Goal: Navigation & Orientation: Find specific page/section

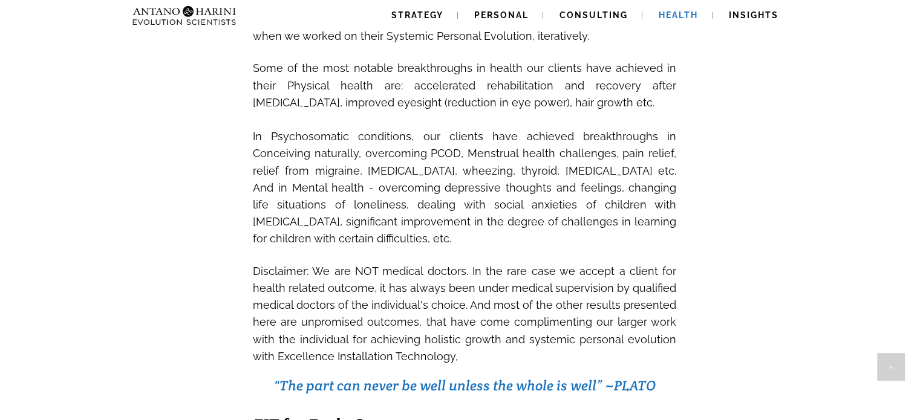
scroll to position [1108, 0]
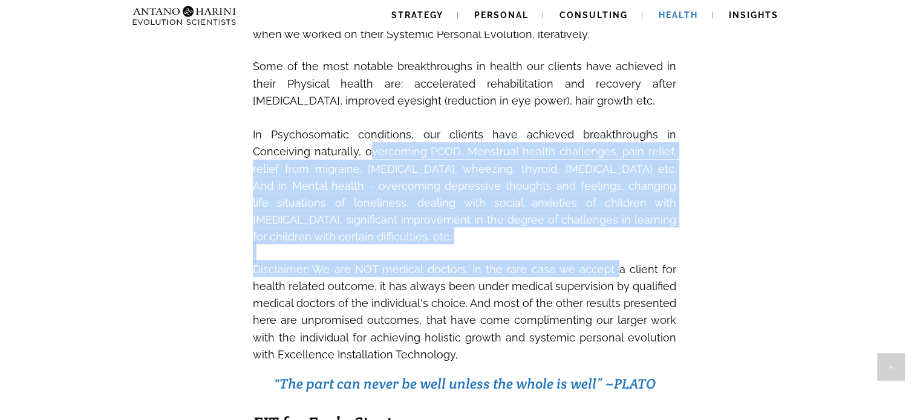
drag, startPoint x: 302, startPoint y: 166, endPoint x: 615, endPoint y: 260, distance: 326.5
click at [615, 260] on div "Integrated Results While Individuals and Organisations come to us for Systemic …" at bounding box center [464, 119] width 425 height 487
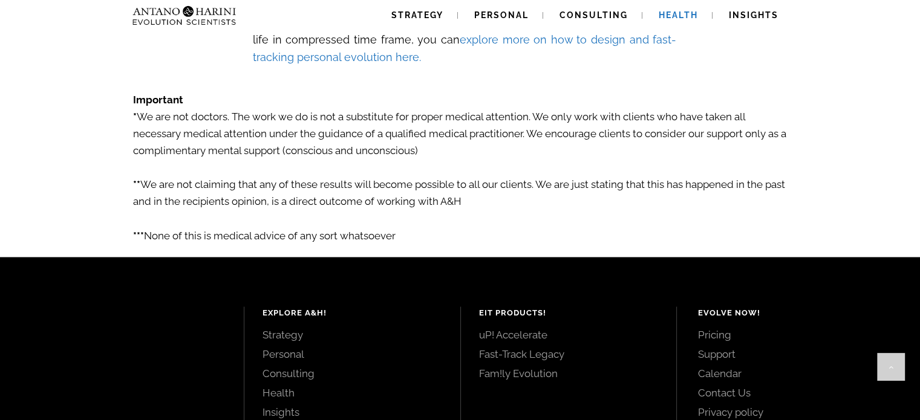
scroll to position [2091, 0]
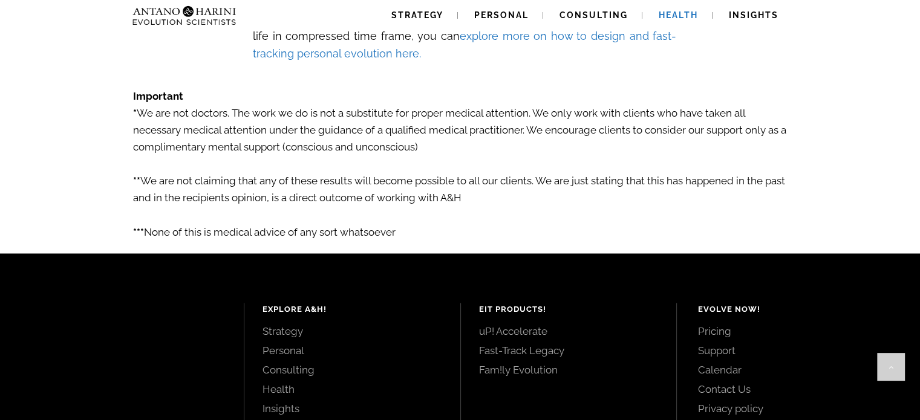
click at [295, 376] on link "Consulting" at bounding box center [353, 369] width 180 height 13
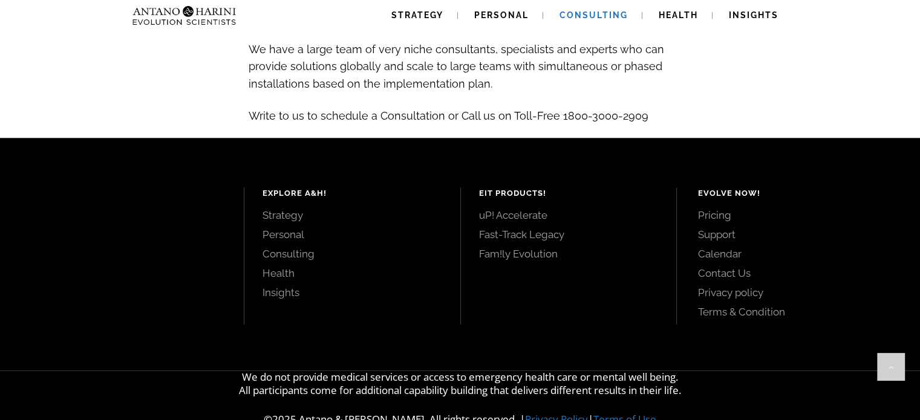
scroll to position [1410, 0]
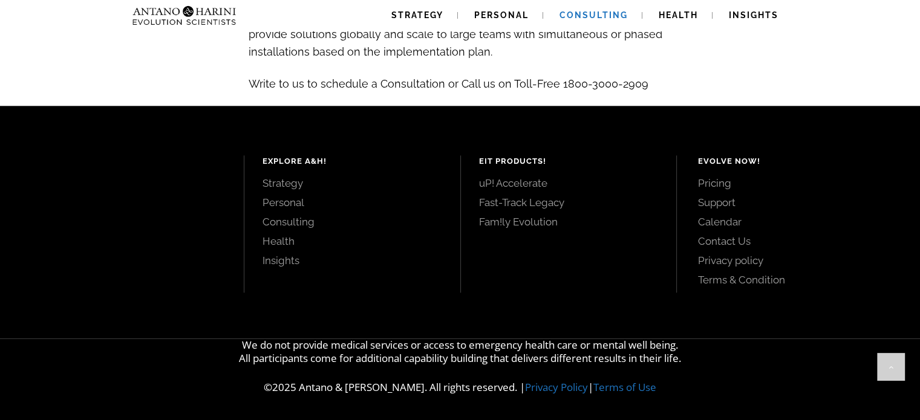
click at [491, 223] on link "Fam!ly Evolution" at bounding box center [569, 221] width 180 height 13
